Goal: Task Accomplishment & Management: Complete application form

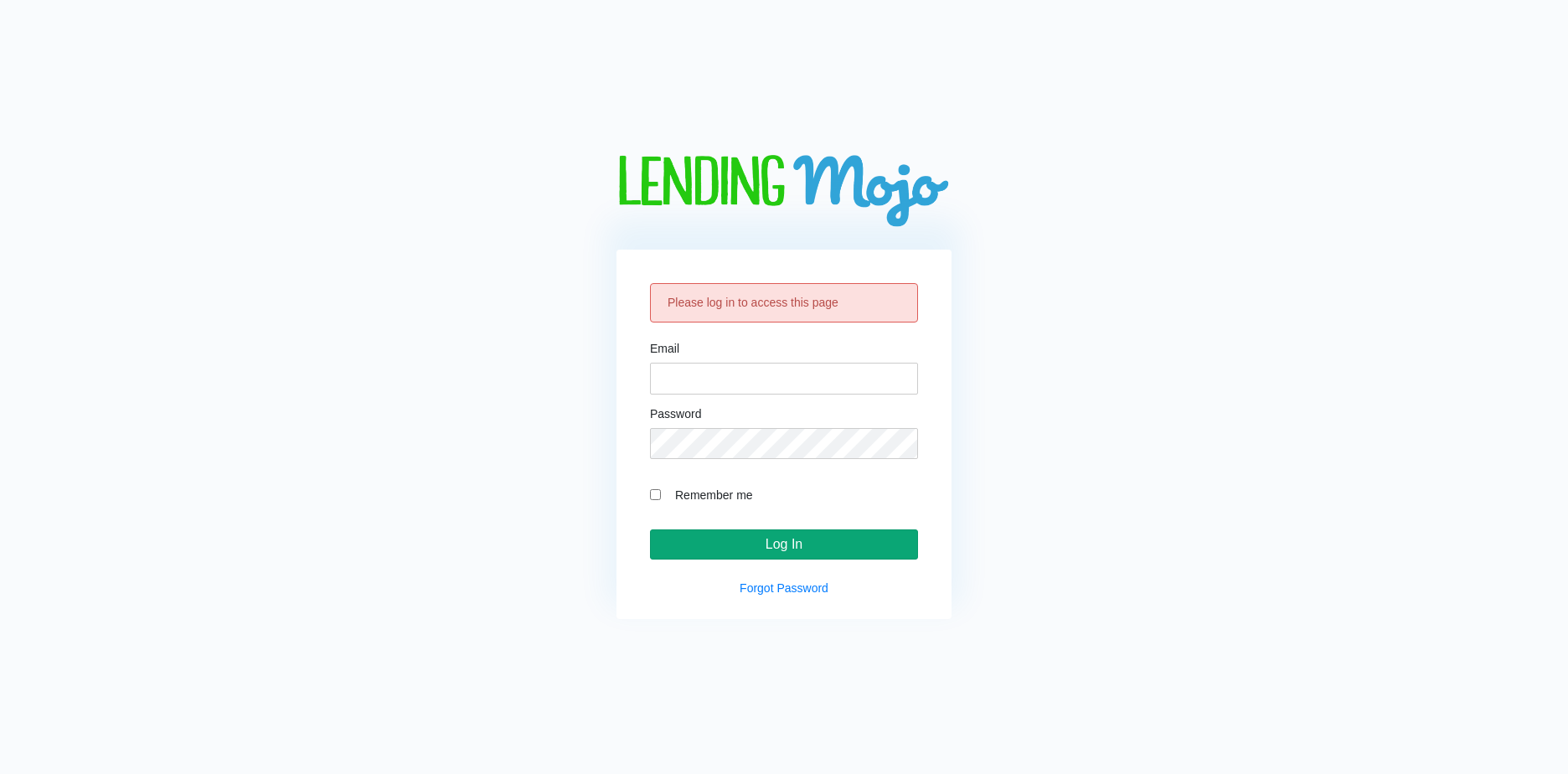
type input "[EMAIL_ADDRESS][DOMAIN_NAME]"
click at [794, 553] on input "Log In" at bounding box center [784, 543] width 268 height 30
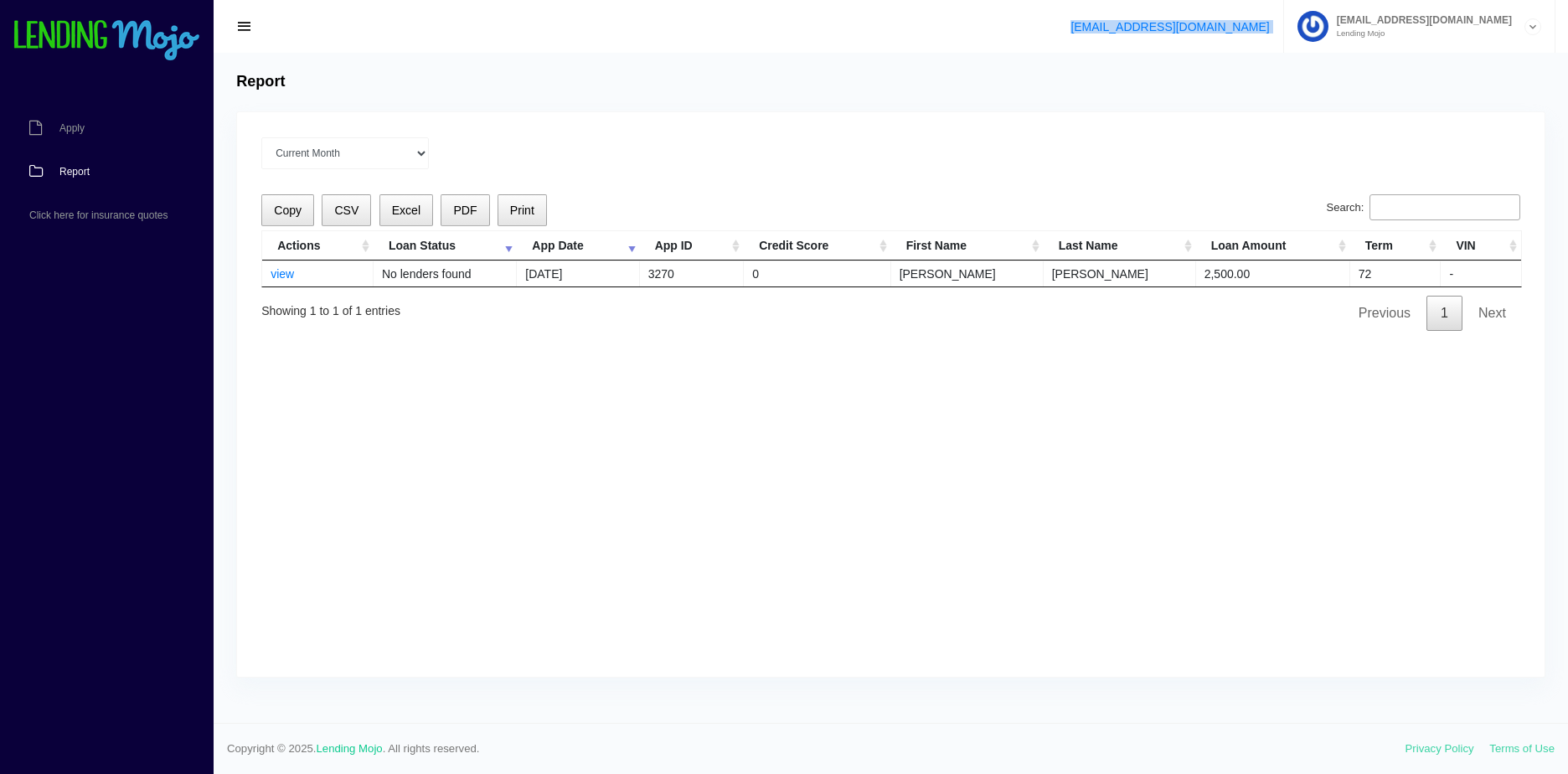
drag, startPoint x: 1221, startPoint y: 32, endPoint x: 1389, endPoint y: 31, distance: 168.0
click at [1389, 31] on div "[EMAIL_ADDRESS][DOMAIN_NAME] [EMAIL_ADDRESS][DOMAIN_NAME] Lending Mojo Manage A…" at bounding box center [891, 26] width 1355 height 52
drag, startPoint x: 596, startPoint y: 128, endPoint x: 618, endPoint y: 121, distance: 23.1
click at [601, 127] on div "Current Month [DATE] [DATE] [DATE] [DATE] [DATE] All time Loading Copy CSV Exce…" at bounding box center [891, 394] width 1307 height 565
drag, startPoint x: 1203, startPoint y: 42, endPoint x: 1382, endPoint y: 43, distance: 179.0
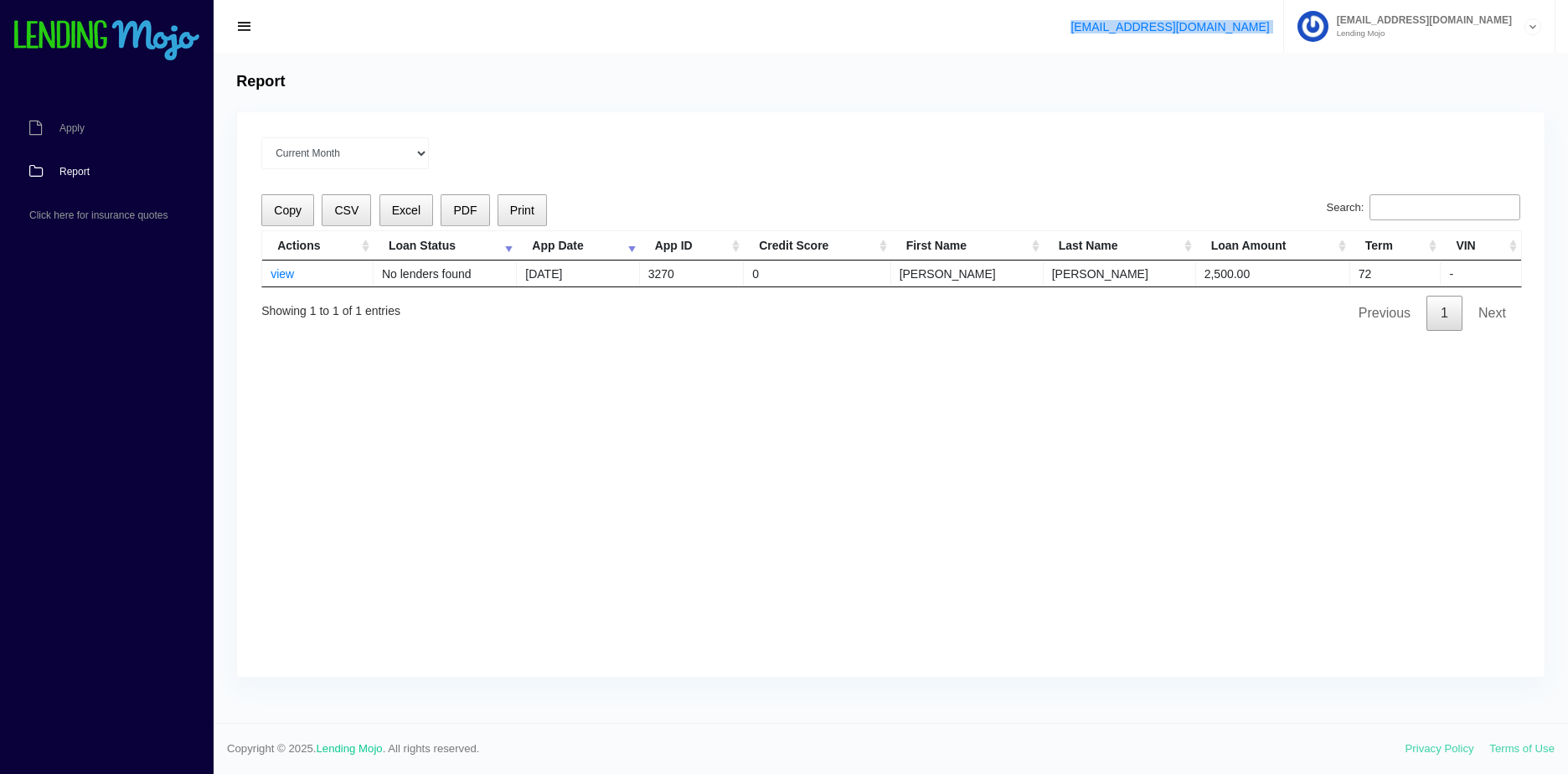
click at [1382, 43] on div "[EMAIL_ADDRESS][DOMAIN_NAME] [EMAIL_ADDRESS][DOMAIN_NAME] Lending Mojo Manage A…" at bounding box center [891, 26] width 1355 height 52
drag, startPoint x: 1382, startPoint y: 43, endPoint x: 1283, endPoint y: 28, distance: 100.1
drag, startPoint x: 1283, startPoint y: 28, endPoint x: 1067, endPoint y: 102, distance: 228.3
click at [999, 107] on div "Report Current Month [DATE] [DATE] [DATE] [DATE] [DATE] All time Loading Copy C…" at bounding box center [891, 387] width 1355 height 670
click at [1539, 28] on icon at bounding box center [1533, 27] width 16 height 15
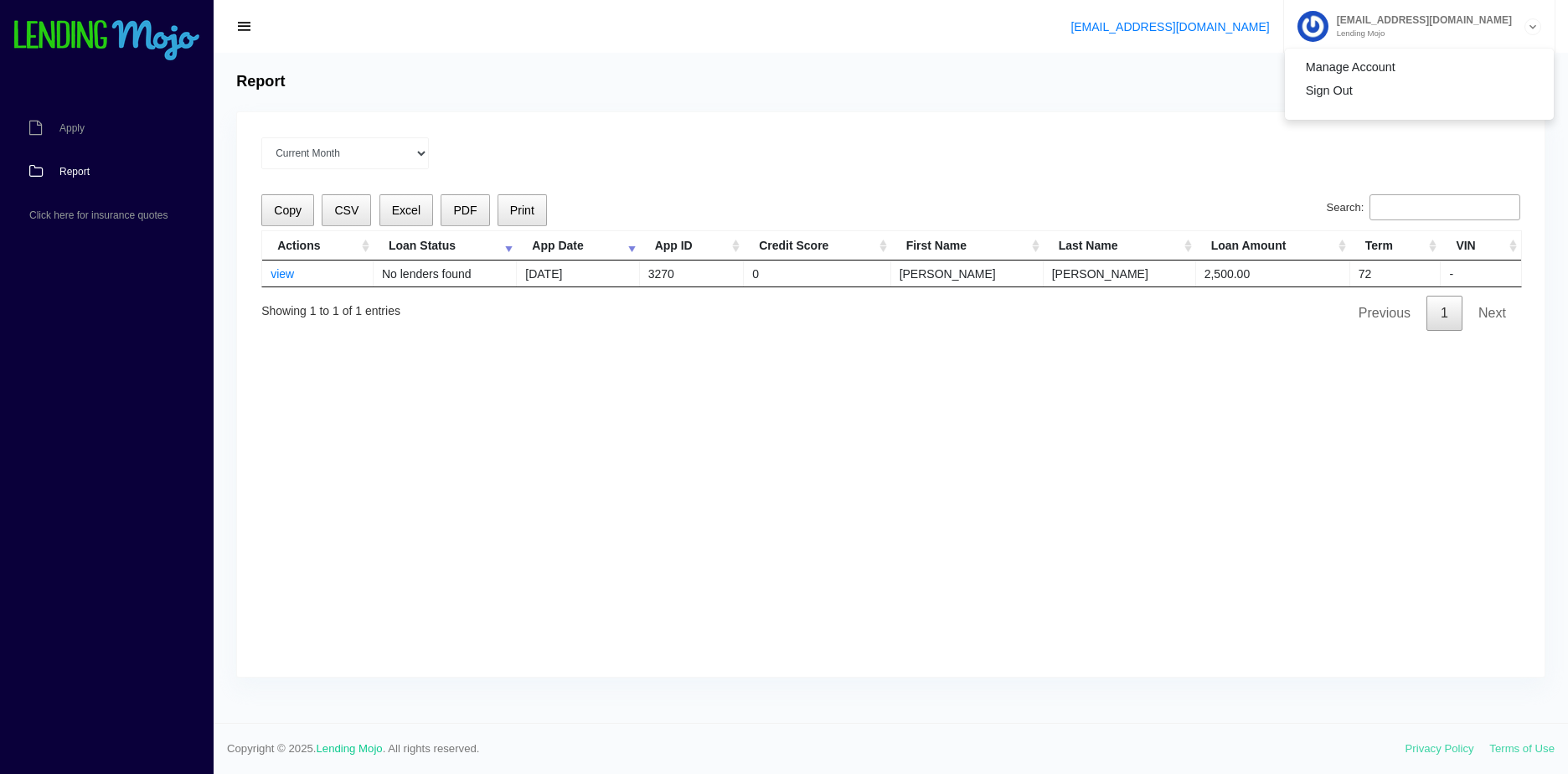
click at [883, 104] on div "Report Current Month [DATE] [DATE] [DATE] [DATE] [DATE] All time Loading Copy C…" at bounding box center [891, 387] width 1355 height 670
click at [63, 126] on span "Apply" at bounding box center [72, 128] width 25 height 10
click at [1258, 29] on link "[EMAIL_ADDRESS][DOMAIN_NAME]" at bounding box center [1170, 27] width 199 height 14
drag, startPoint x: 1279, startPoint y: 609, endPoint x: 1085, endPoint y: 472, distance: 237.5
click at [1270, 591] on div "Current Month [DATE] [DATE] [DATE] [DATE] [DATE] All time Loading Copy CSV Exce…" at bounding box center [891, 394] width 1307 height 565
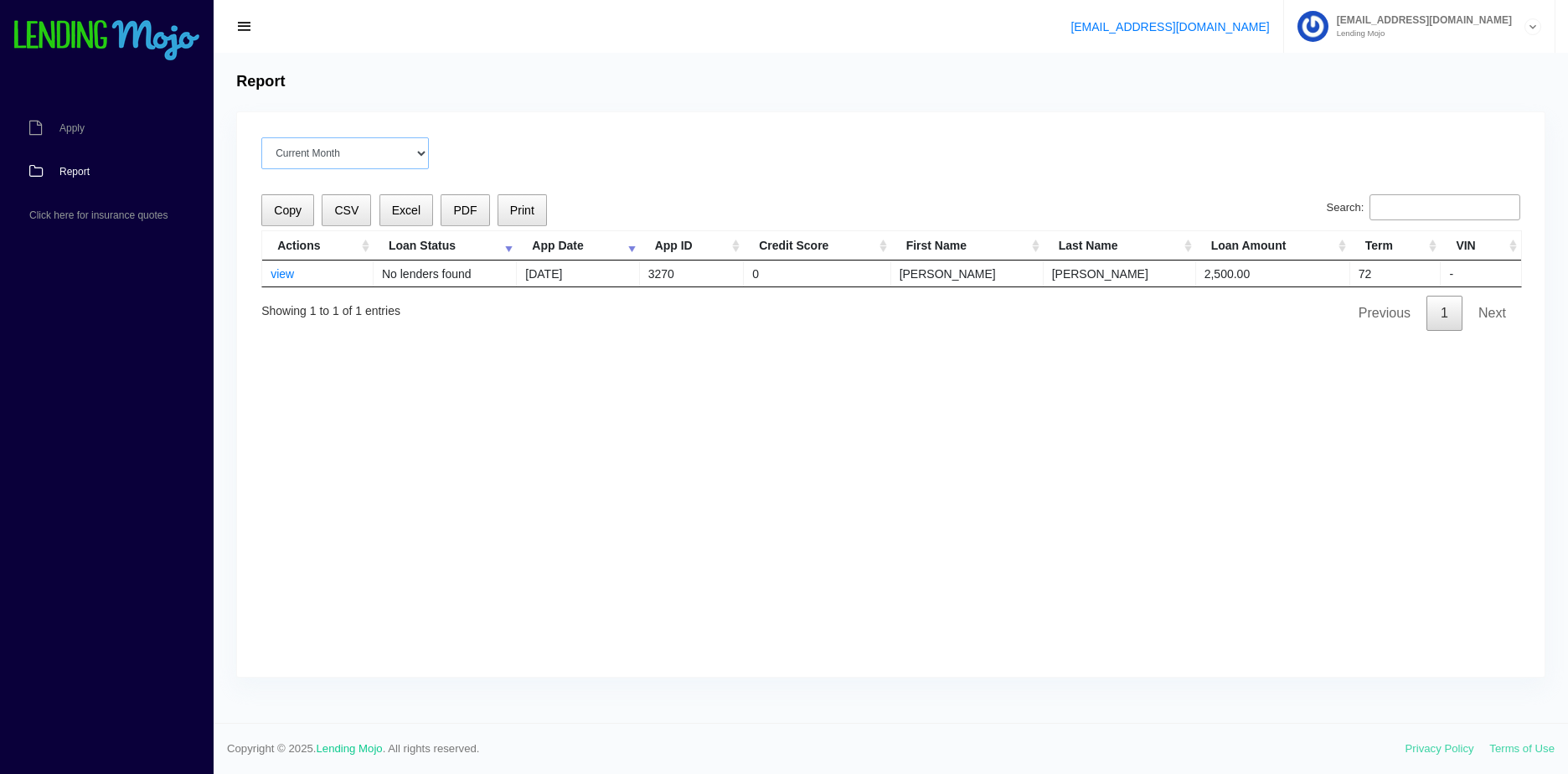
click at [344, 151] on select "Current Month [DATE] [DATE] [DATE] [DATE] [DATE] All time" at bounding box center [345, 153] width 168 height 32
select select "[DATE]"
click at [262, 138] on select "Current Month [DATE] [DATE] [DATE] [DATE] [DATE] All time" at bounding box center [345, 153] width 168 height 32
